Goal: Information Seeking & Learning: Learn about a topic

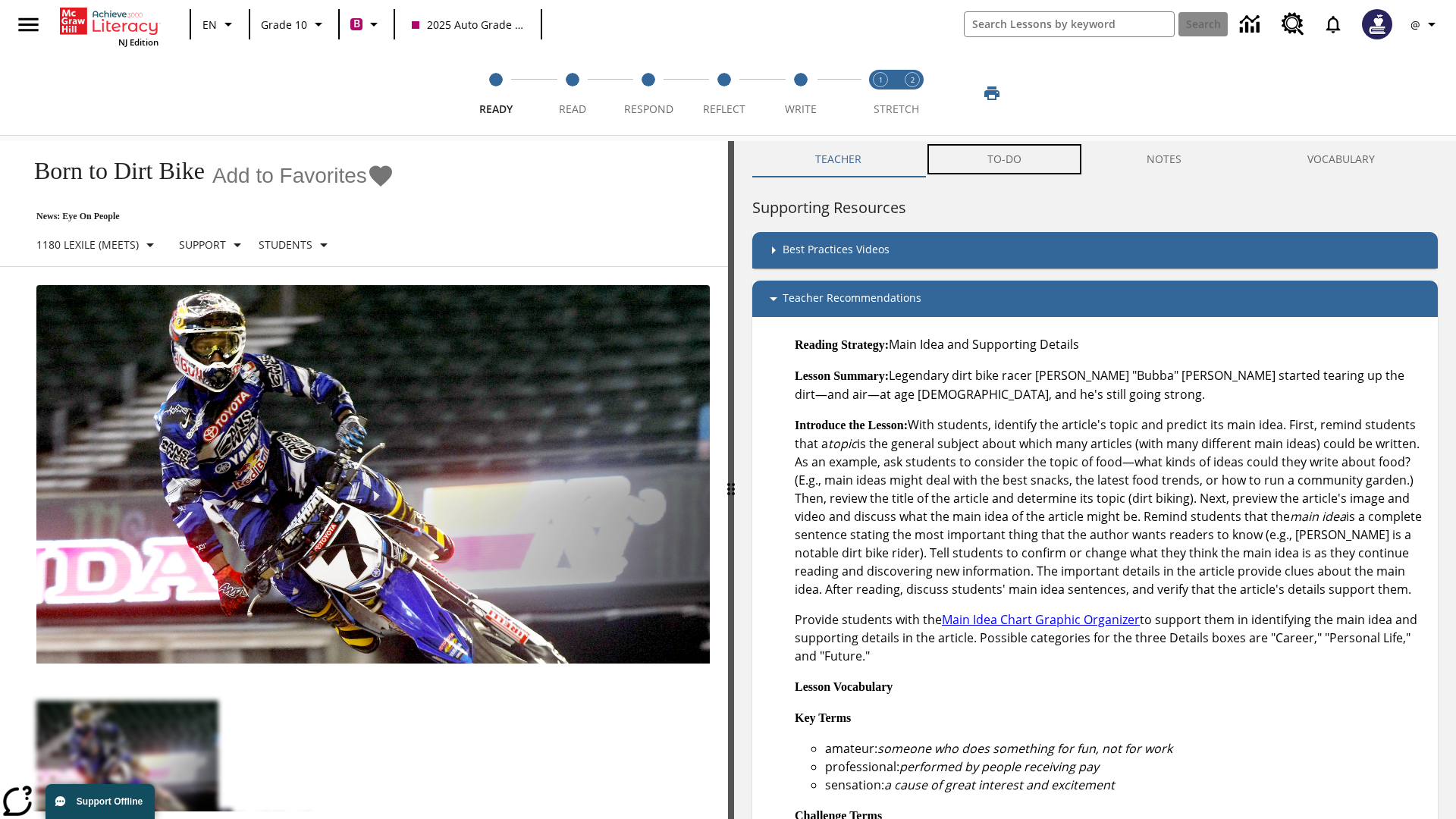
click at [1005, 159] on button "TO-DO" at bounding box center [1005, 159] width 160 height 36
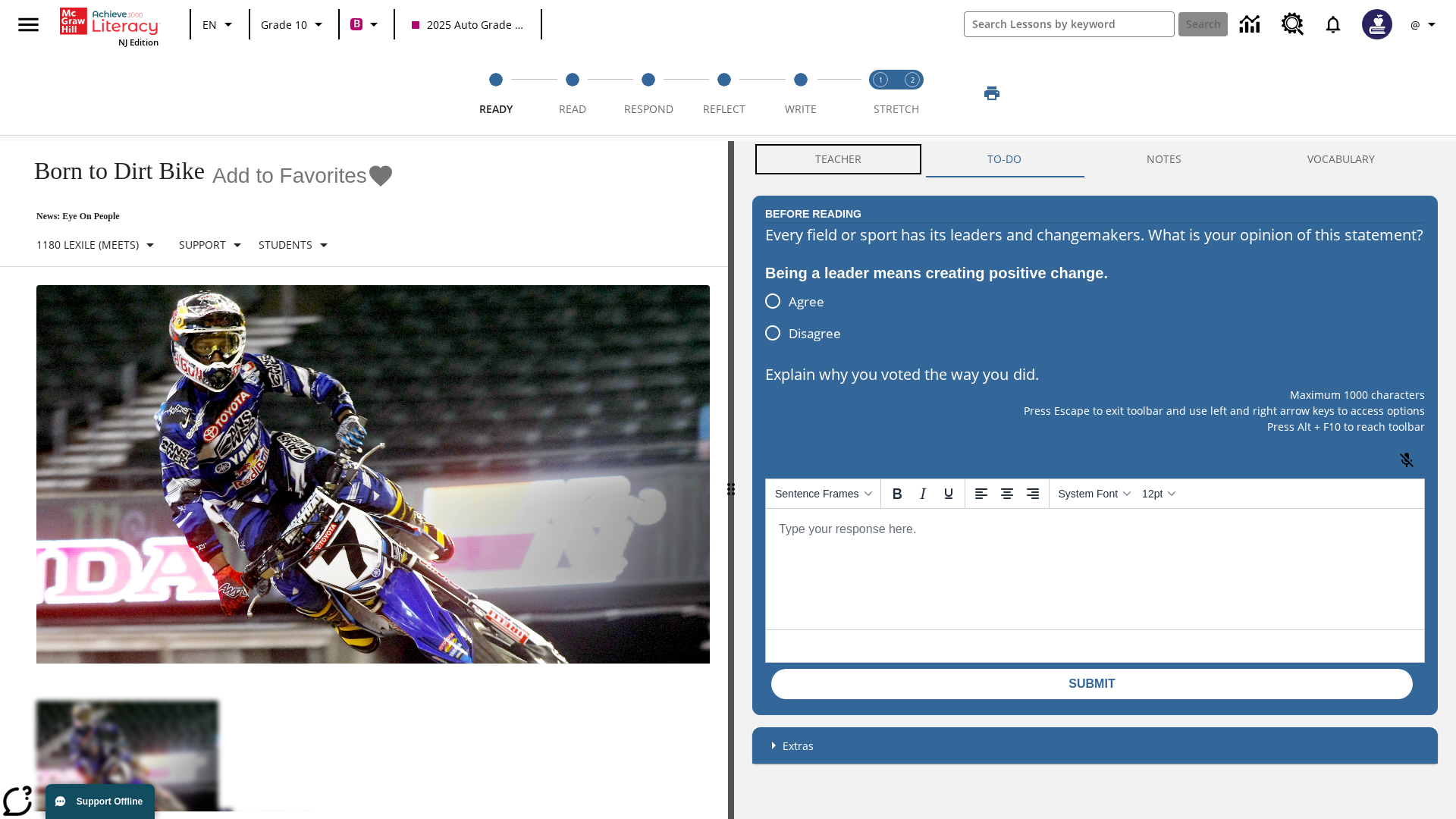
scroll to position [1, 0]
click at [839, 159] on button "Teacher" at bounding box center [837, 159] width 172 height 36
